Goal: Transaction & Acquisition: Obtain resource

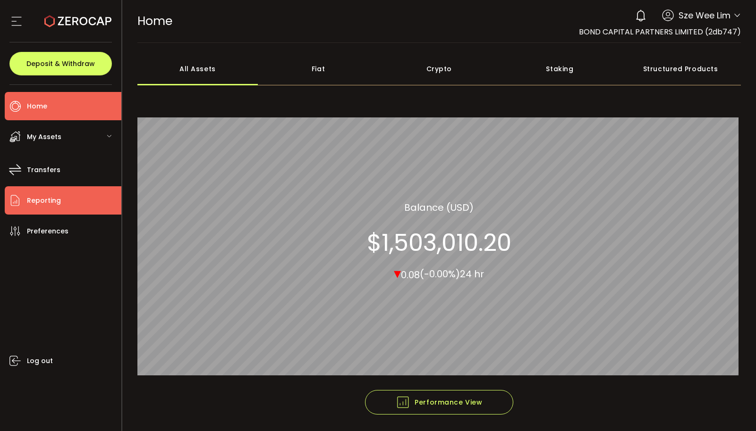
click at [65, 204] on li "Reporting" at bounding box center [63, 200] width 117 height 28
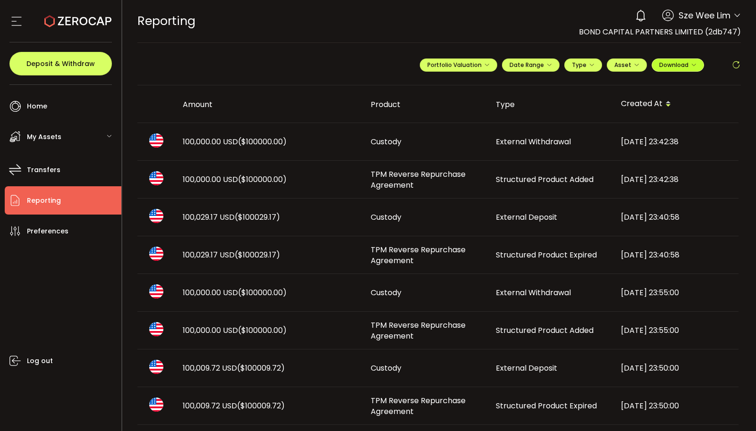
click at [672, 69] on button "Download" at bounding box center [677, 65] width 52 height 13
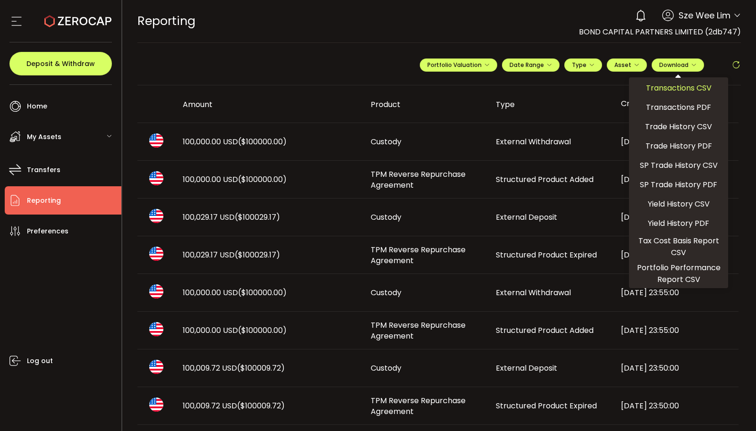
click at [679, 91] on span "Transactions CSV" at bounding box center [679, 88] width 66 height 12
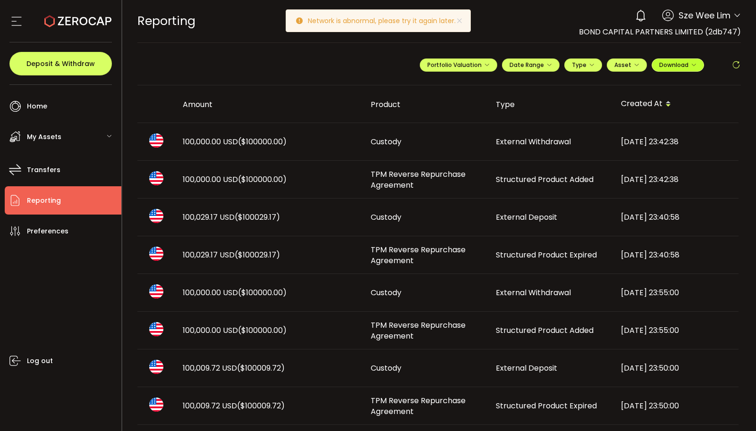
click at [681, 68] on span "Download" at bounding box center [677, 65] width 37 height 8
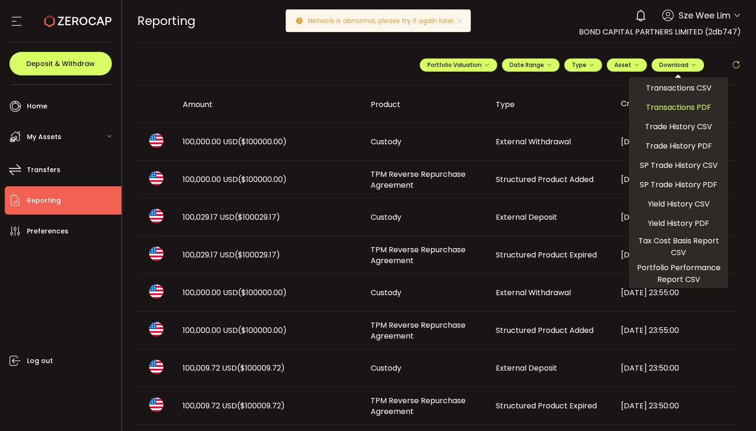
click at [680, 108] on span "Transactions PDF" at bounding box center [678, 107] width 65 height 12
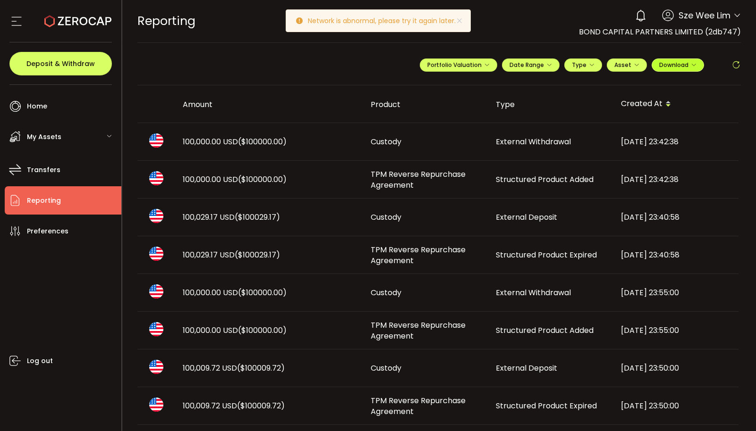
click at [680, 67] on span "Download" at bounding box center [677, 65] width 37 height 8
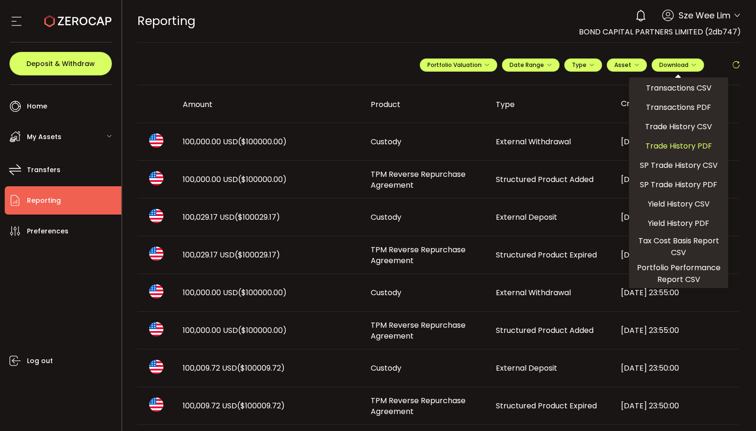
click at [696, 147] on span "Trade History PDF" at bounding box center [678, 146] width 67 height 12
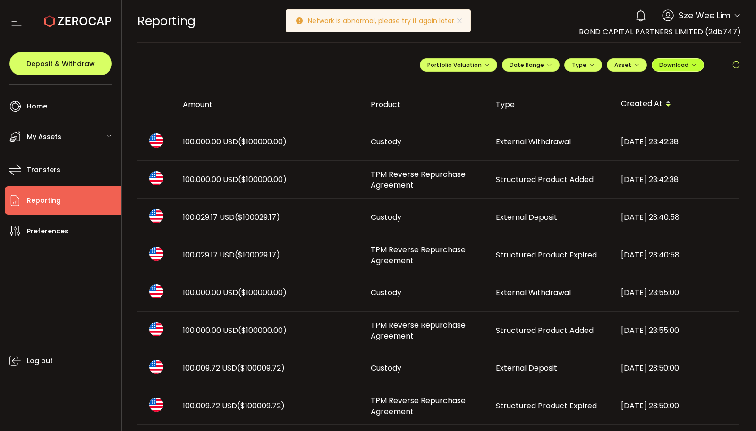
click at [684, 66] on span "Download" at bounding box center [677, 65] width 37 height 8
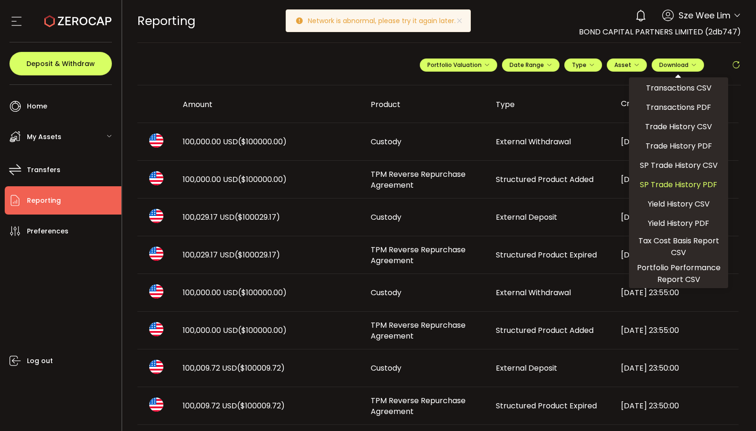
click at [690, 184] on span "SP Trade History PDF" at bounding box center [678, 185] width 77 height 12
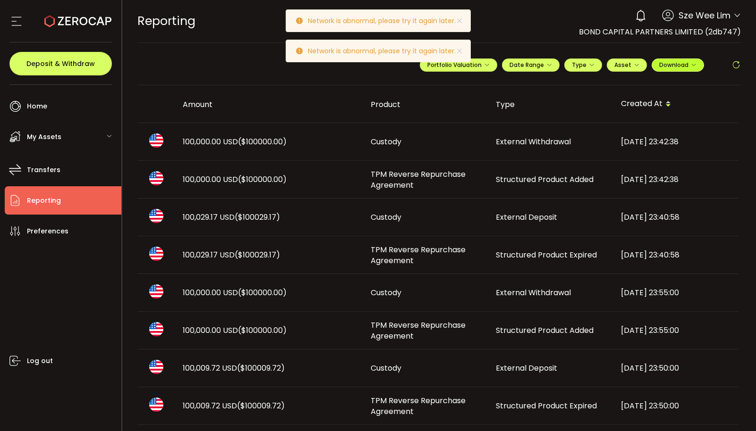
click at [688, 68] on span "Download" at bounding box center [677, 65] width 37 height 8
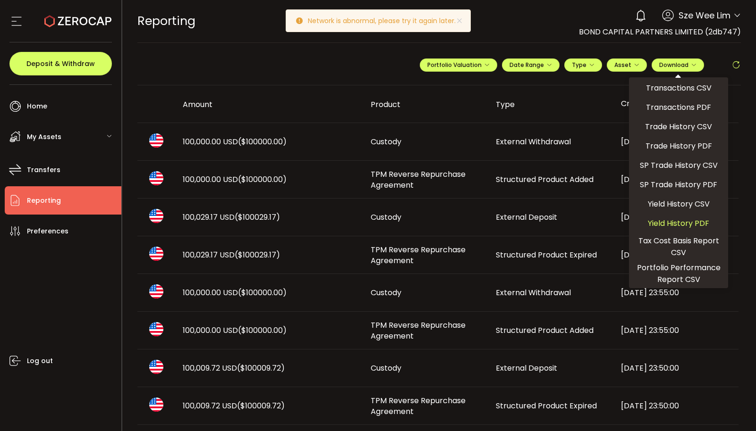
click at [686, 224] on span "Yield History PDF" at bounding box center [678, 224] width 61 height 12
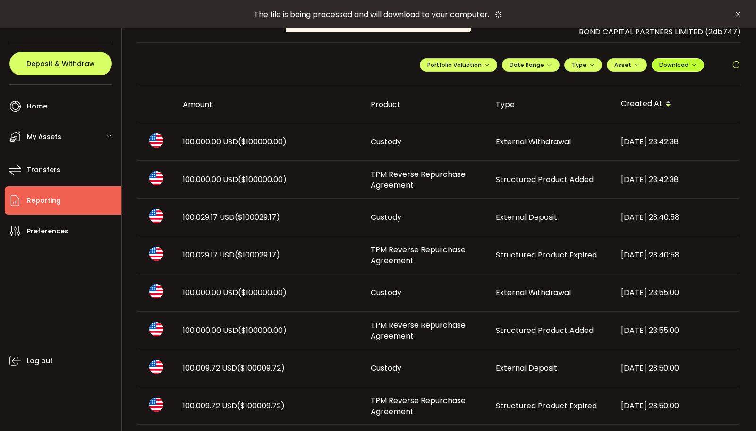
click at [685, 67] on span "Download" at bounding box center [677, 65] width 37 height 8
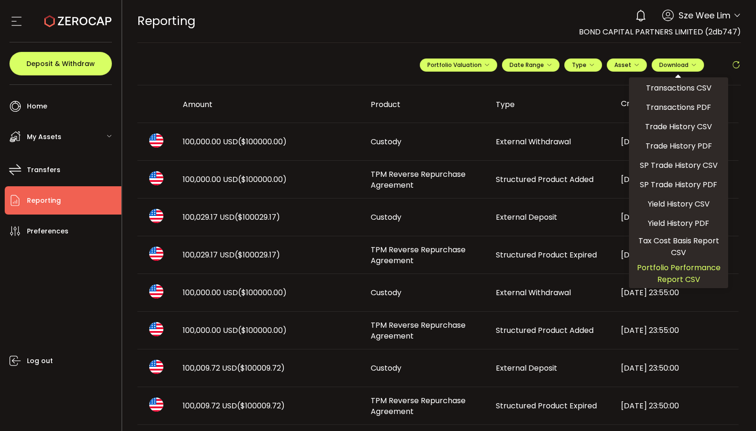
click at [693, 268] on span "Portfolio Performance Report CSV" at bounding box center [679, 274] width 92 height 24
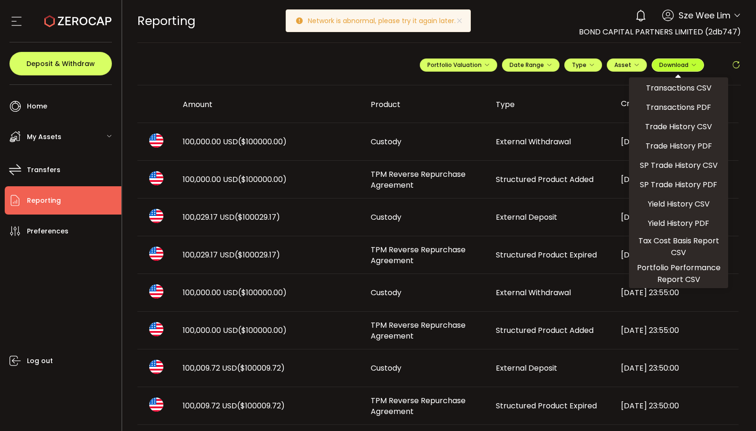
click at [673, 62] on span "Download" at bounding box center [677, 65] width 37 height 8
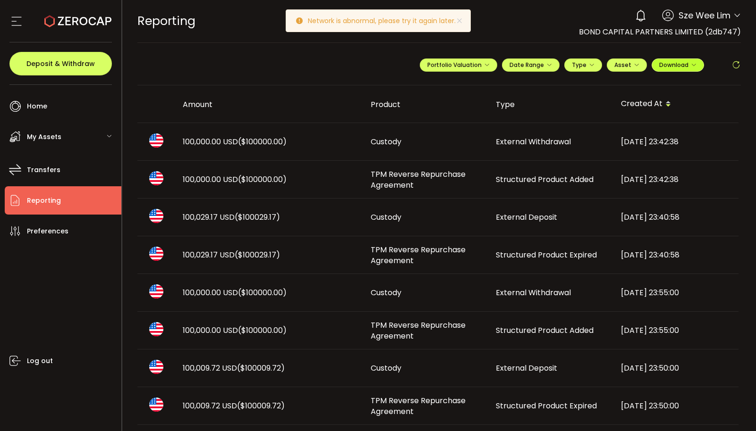
drag, startPoint x: 684, startPoint y: 67, endPoint x: 690, endPoint y: 90, distance: 24.1
click at [683, 67] on span "Download" at bounding box center [677, 65] width 37 height 8
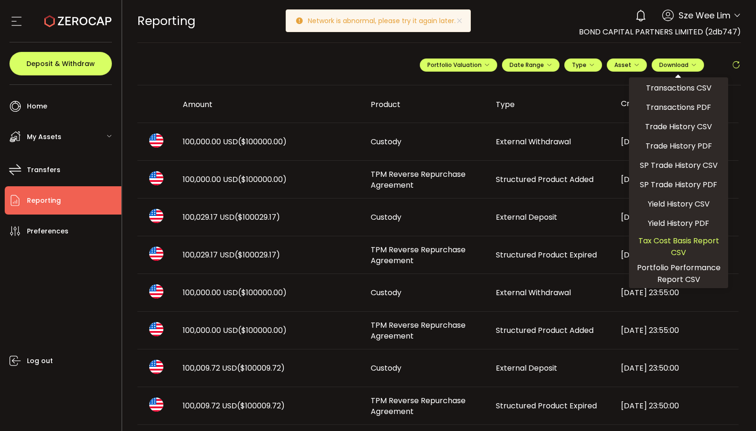
click at [677, 240] on span "Tax Cost Basis Report CSV" at bounding box center [679, 247] width 92 height 24
